Goal: Use online tool/utility: Utilize a website feature to perform a specific function

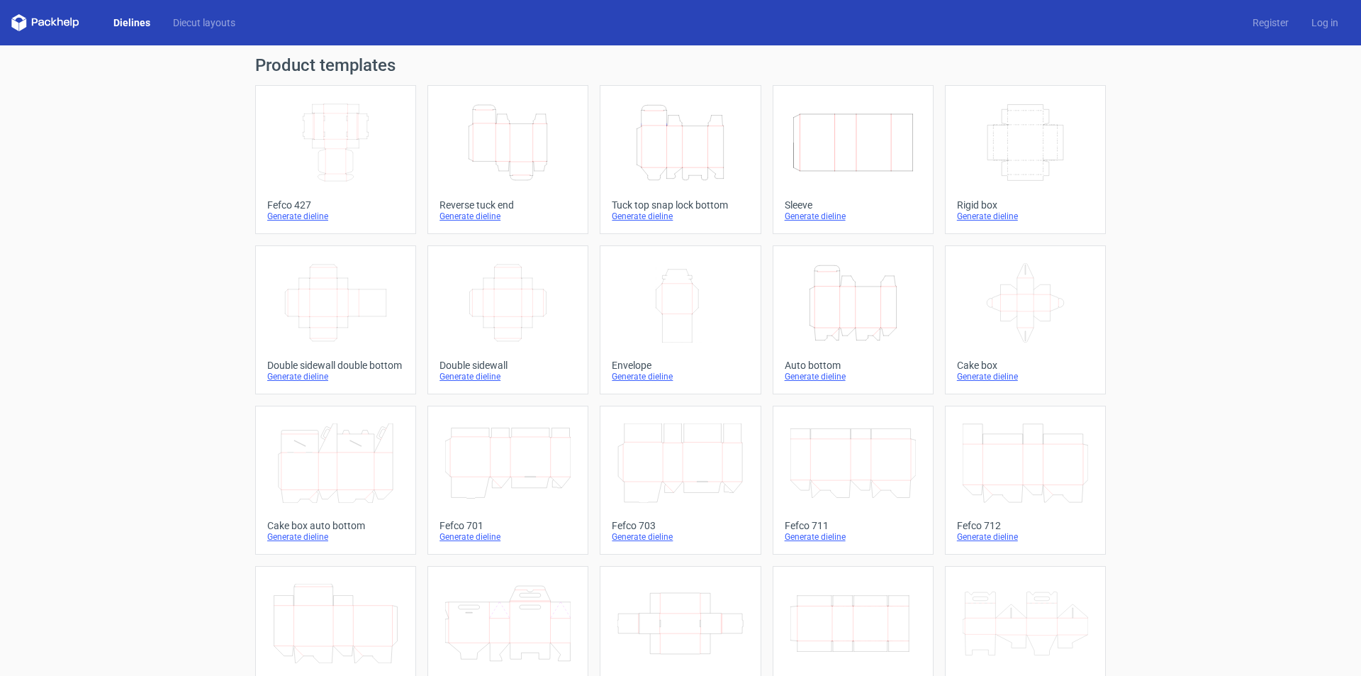
click at [497, 134] on icon "Height Depth Width" at bounding box center [507, 142] width 125 height 79
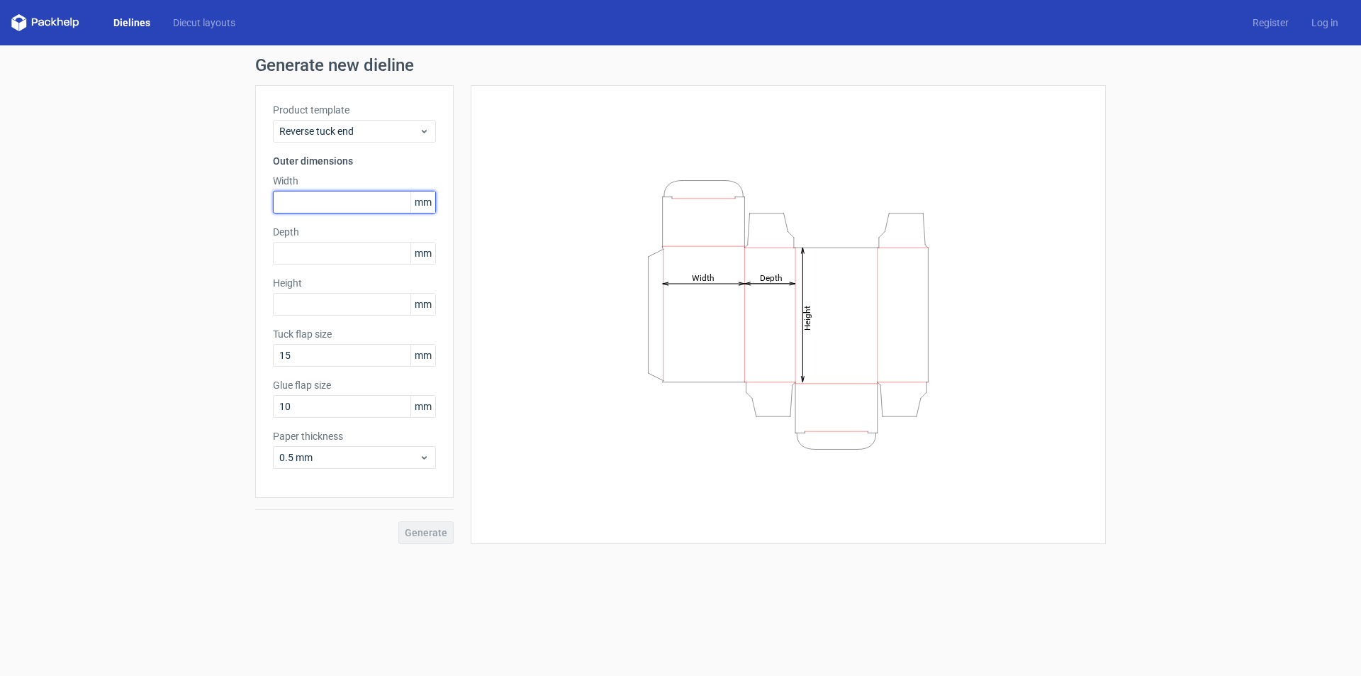
drag, startPoint x: 296, startPoint y: 208, endPoint x: 321, endPoint y: 206, distance: 25.6
click at [297, 207] on input "text" at bounding box center [354, 202] width 163 height 23
type input "27"
type input "23"
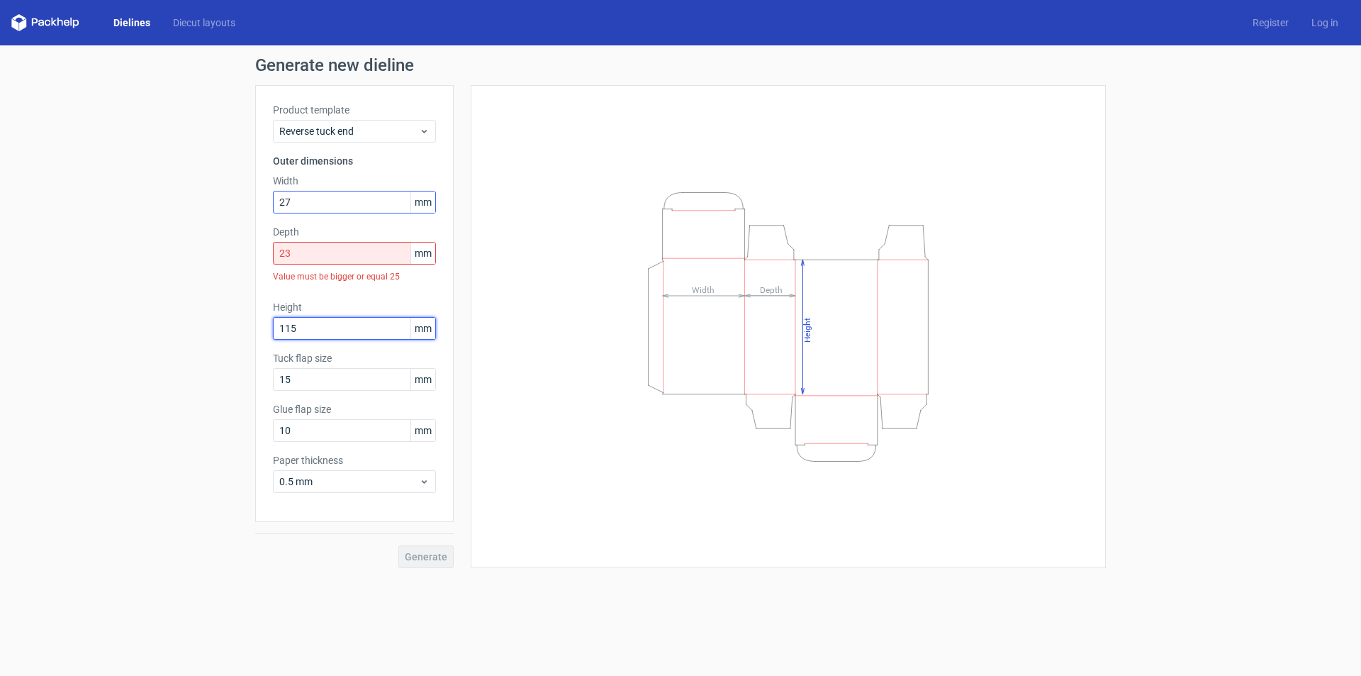
type input "115"
click at [420, 559] on div "Generate" at bounding box center [354, 545] width 198 height 46
click at [310, 376] on input "15" at bounding box center [354, 379] width 163 height 23
type input "115"
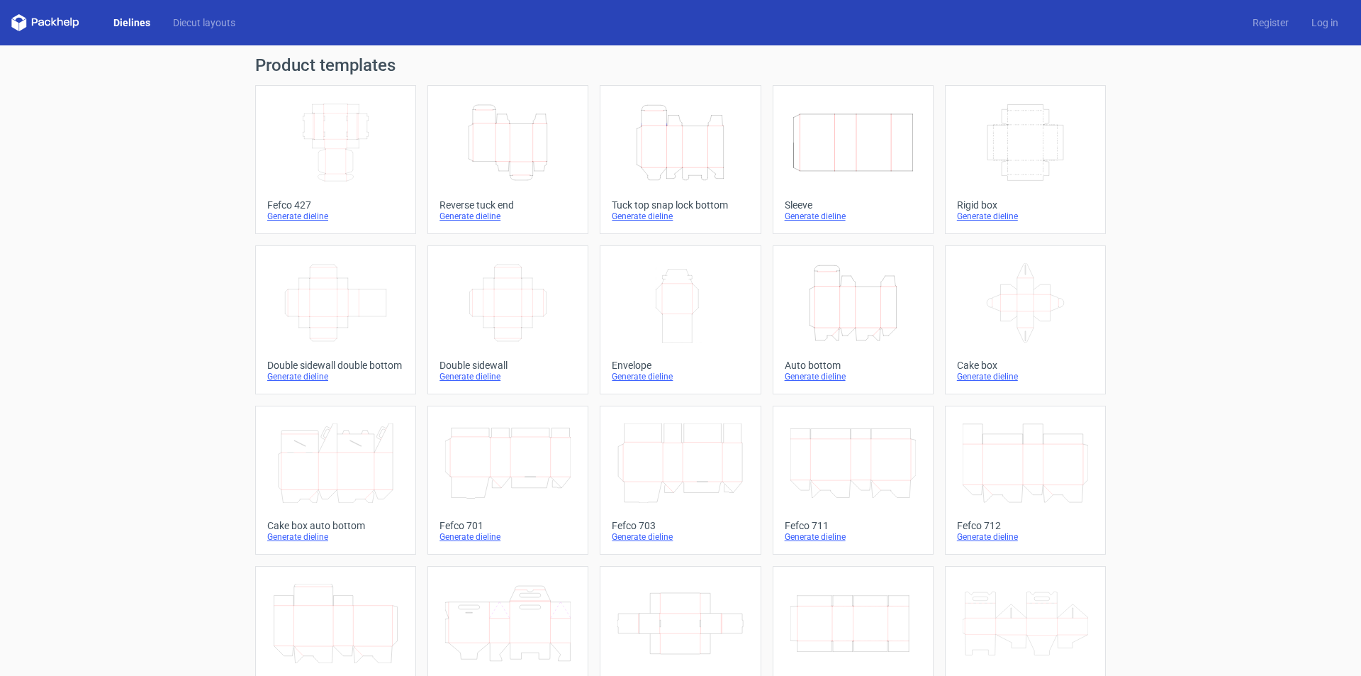
click at [515, 160] on icon "Height Depth Width" at bounding box center [507, 142] width 125 height 79
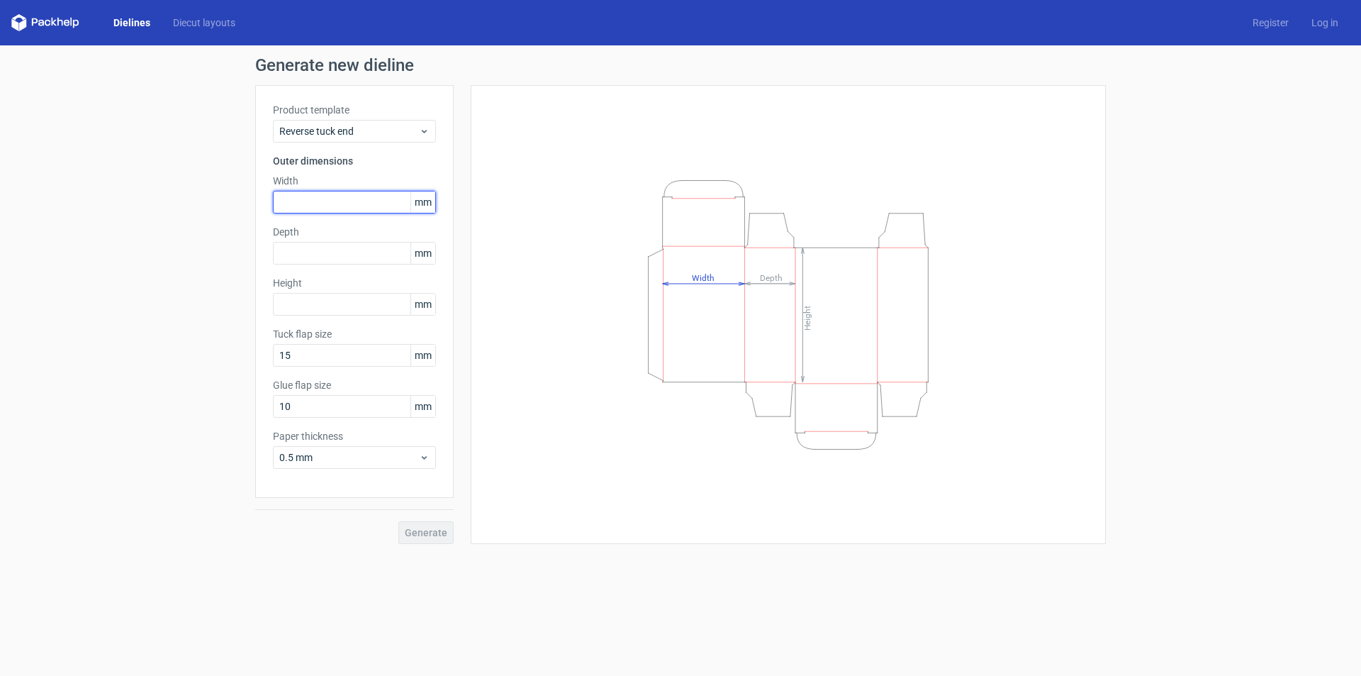
click at [325, 201] on input "text" at bounding box center [354, 202] width 163 height 23
type input "23"
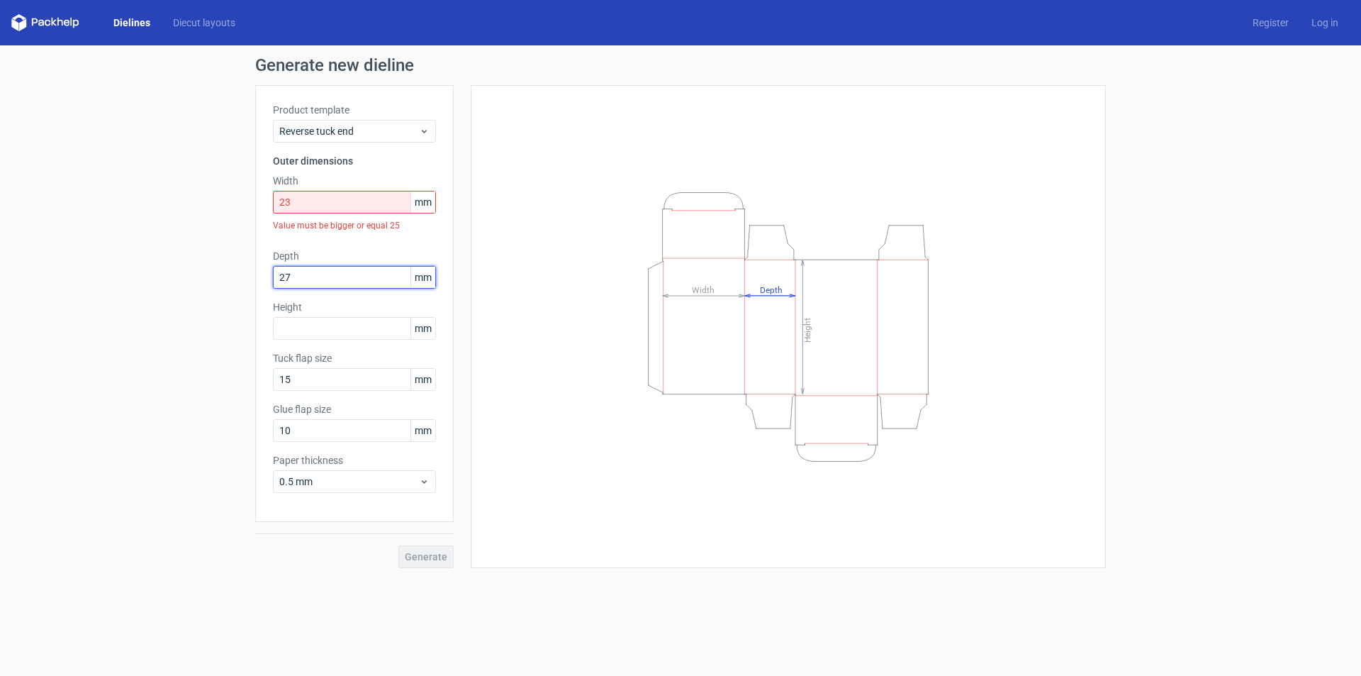
type input "27"
